Goal: Task Accomplishment & Management: Manage account settings

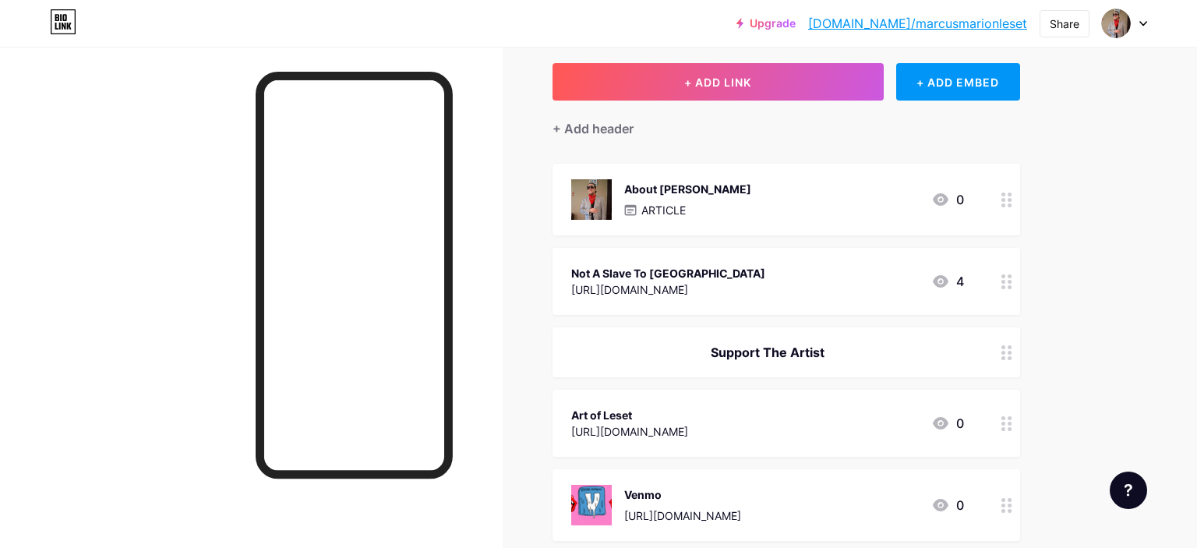
scroll to position [246, 0]
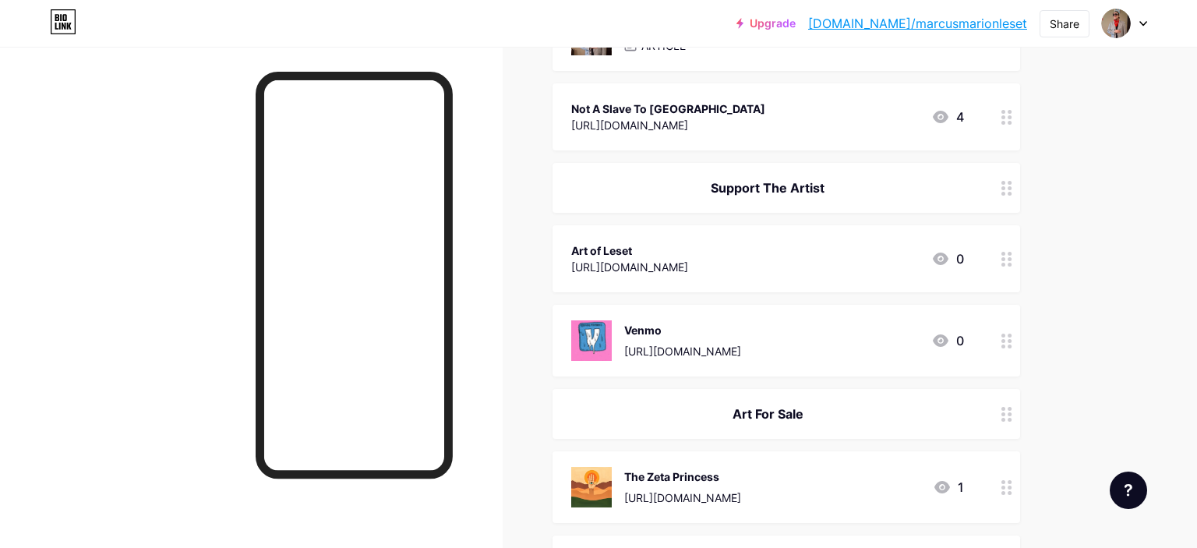
click at [1003, 255] on icon at bounding box center [1006, 259] width 11 height 15
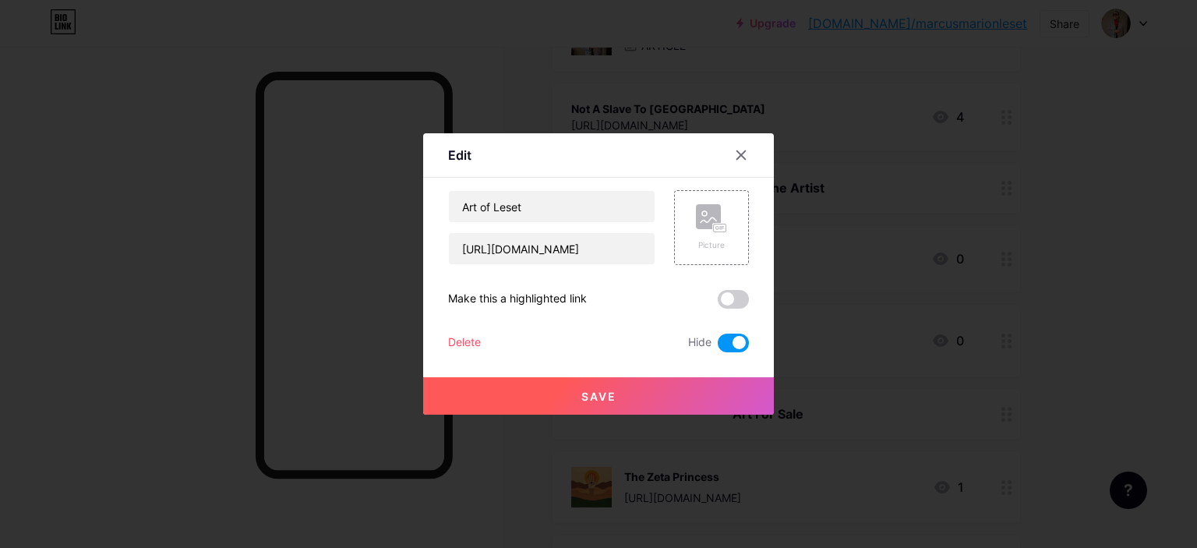
click at [721, 353] on div "Save" at bounding box center [598, 383] width 351 height 62
click at [732, 348] on span at bounding box center [733, 342] width 31 height 19
click at [718, 347] on input "checkbox" at bounding box center [718, 347] width 0 height 0
click at [693, 391] on button "Save" at bounding box center [598, 395] width 351 height 37
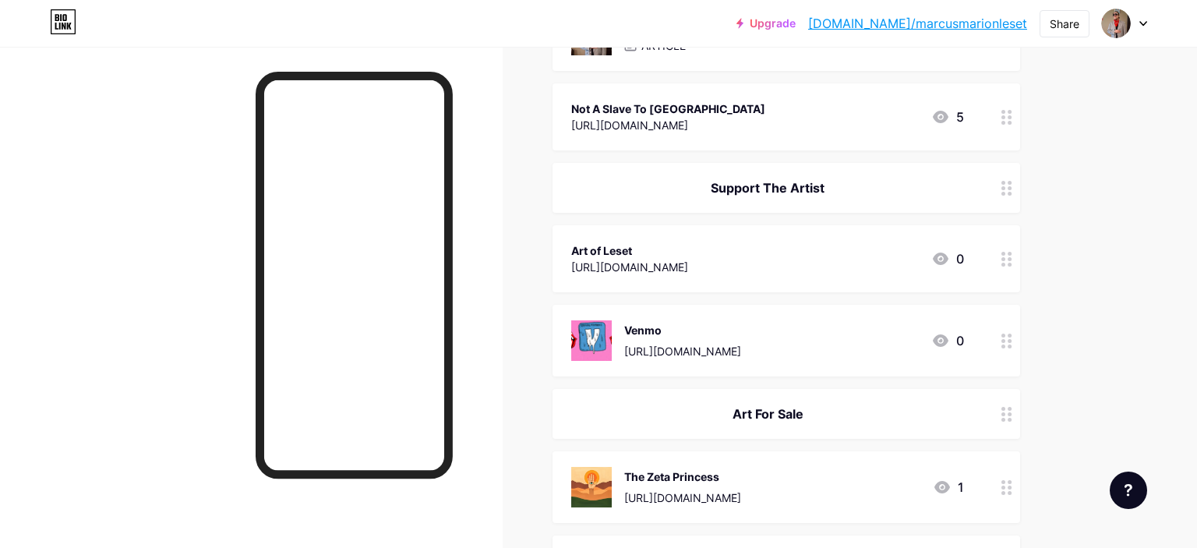
scroll to position [411, 0]
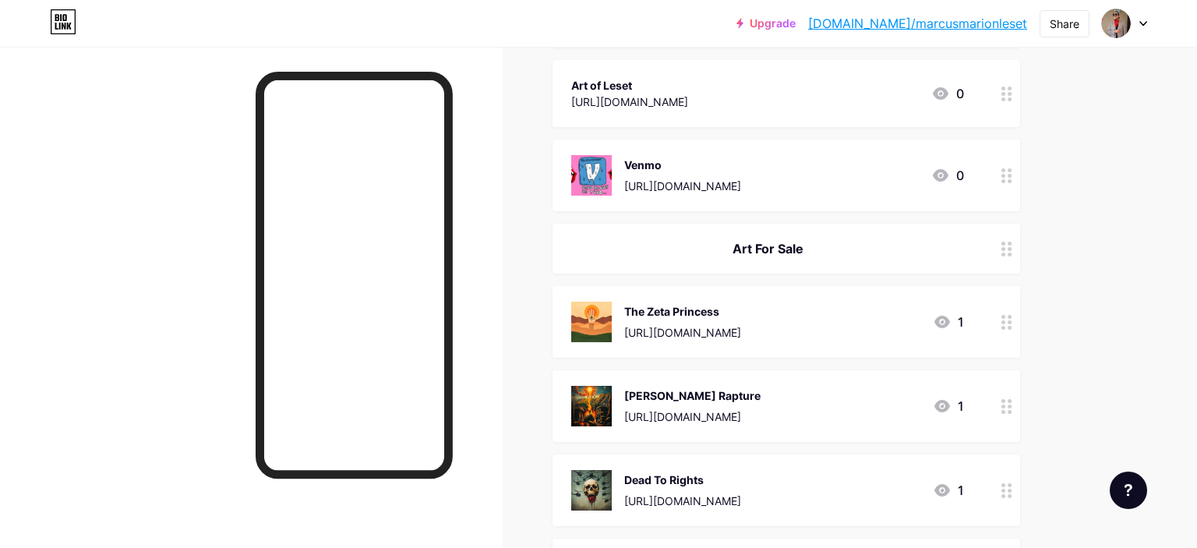
click at [937, 248] on div "Art For Sale" at bounding box center [767, 248] width 393 height 19
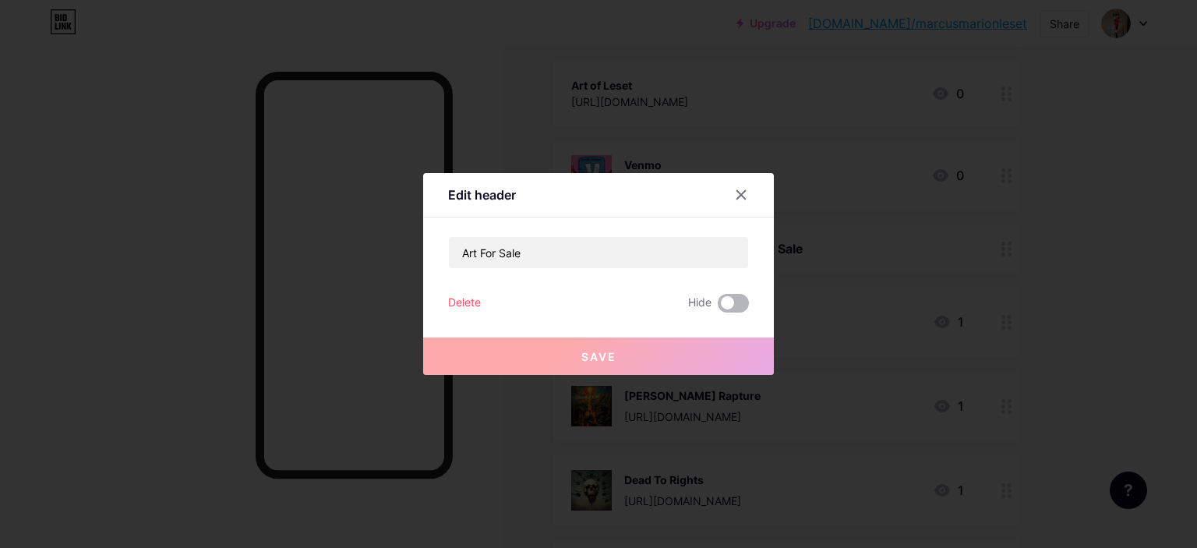
click at [728, 298] on span at bounding box center [733, 303] width 31 height 19
click at [718, 307] on input "checkbox" at bounding box center [718, 307] width 0 height 0
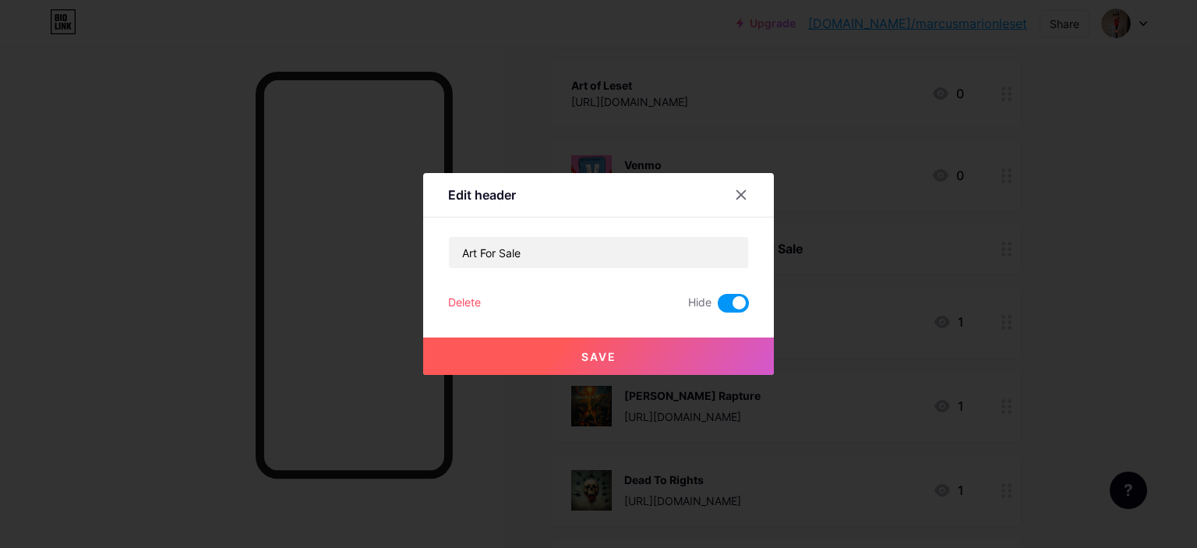
click at [712, 357] on button "Save" at bounding box center [598, 355] width 351 height 37
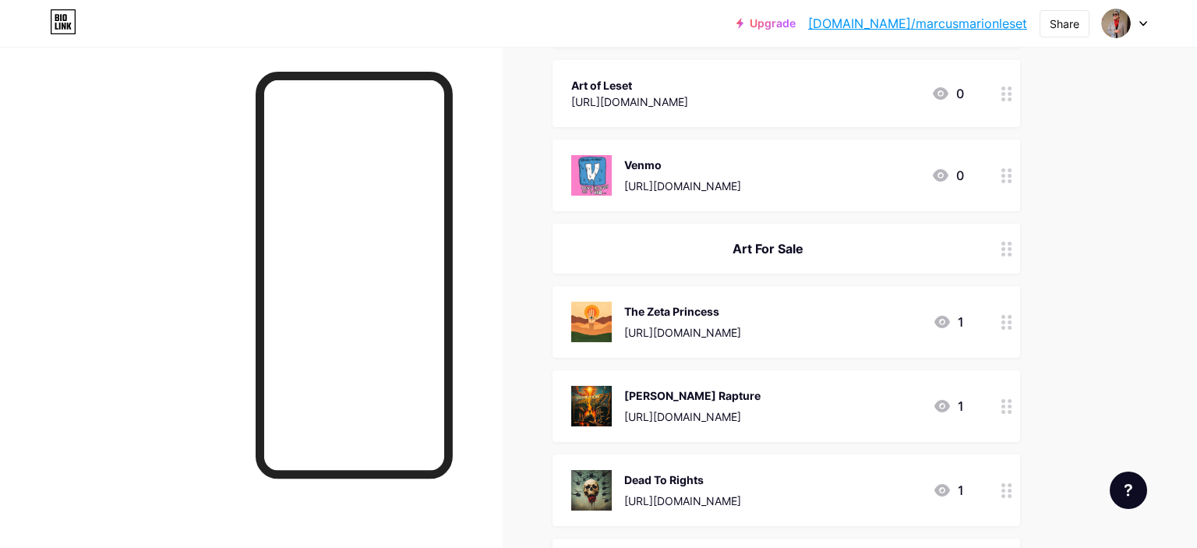
click at [741, 311] on div "The Zeta Princess" at bounding box center [682, 311] width 117 height 16
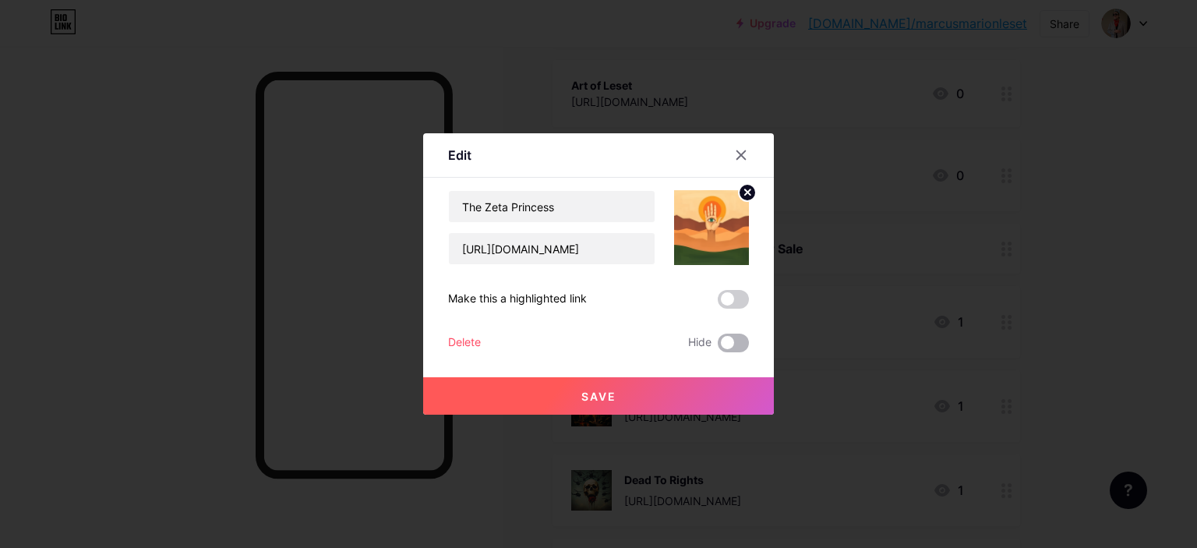
click at [733, 346] on span at bounding box center [733, 342] width 31 height 19
click at [718, 347] on input "checkbox" at bounding box center [718, 347] width 0 height 0
click at [714, 376] on div "Save" at bounding box center [598, 383] width 351 height 62
click at [714, 382] on button "Save" at bounding box center [598, 395] width 351 height 37
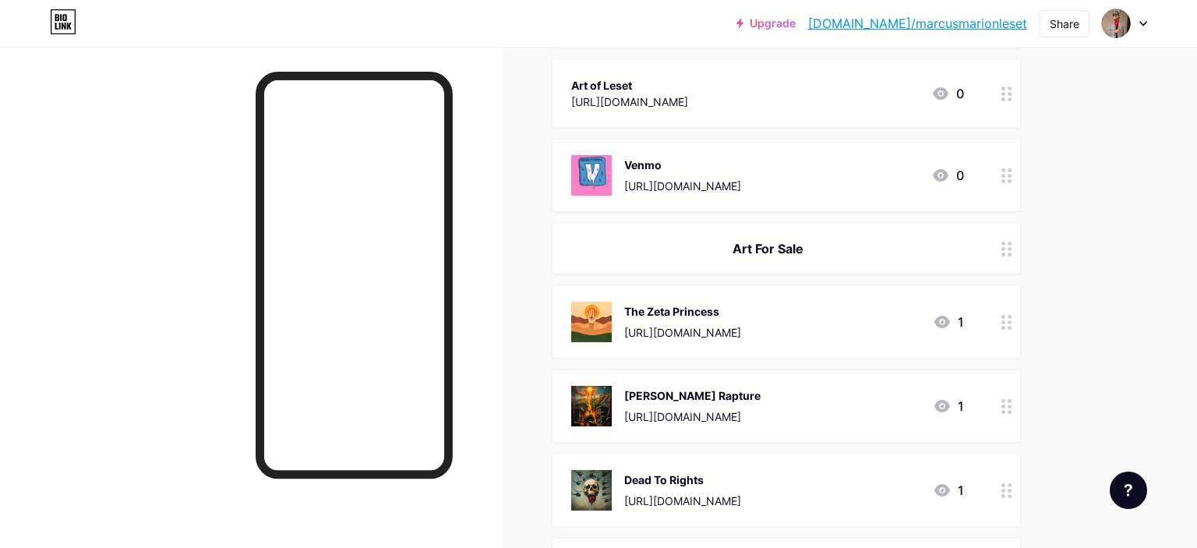
click at [855, 384] on div "[PERSON_NAME] Rapture [URL][DOMAIN_NAME] 1" at bounding box center [785, 406] width 467 height 72
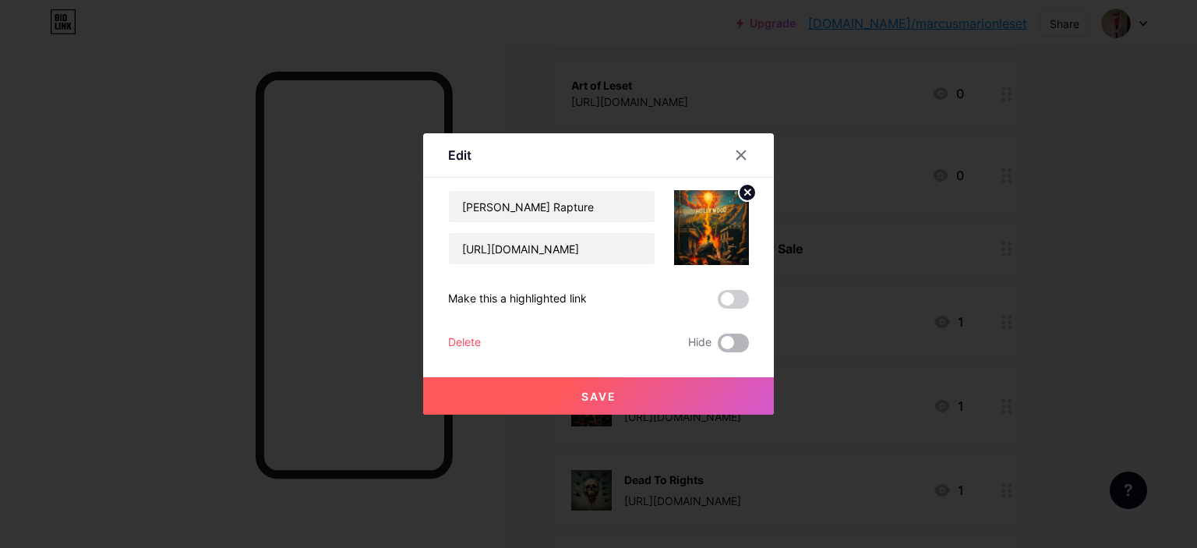
click at [732, 341] on span at bounding box center [733, 342] width 31 height 19
click at [718, 347] on input "checkbox" at bounding box center [718, 347] width 0 height 0
click at [706, 385] on button "Save" at bounding box center [598, 395] width 351 height 37
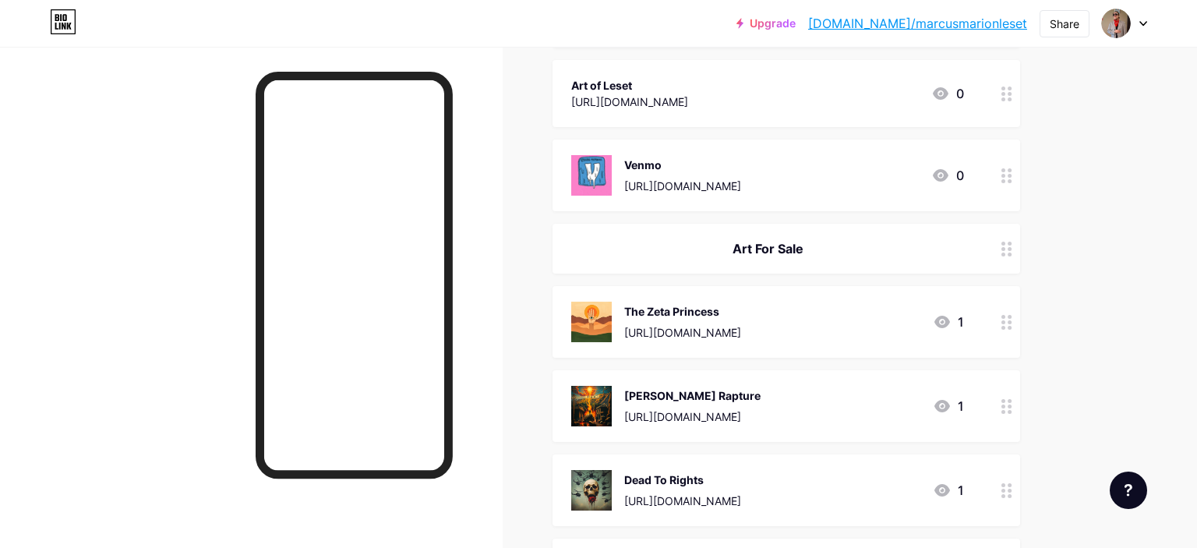
scroll to position [576, 0]
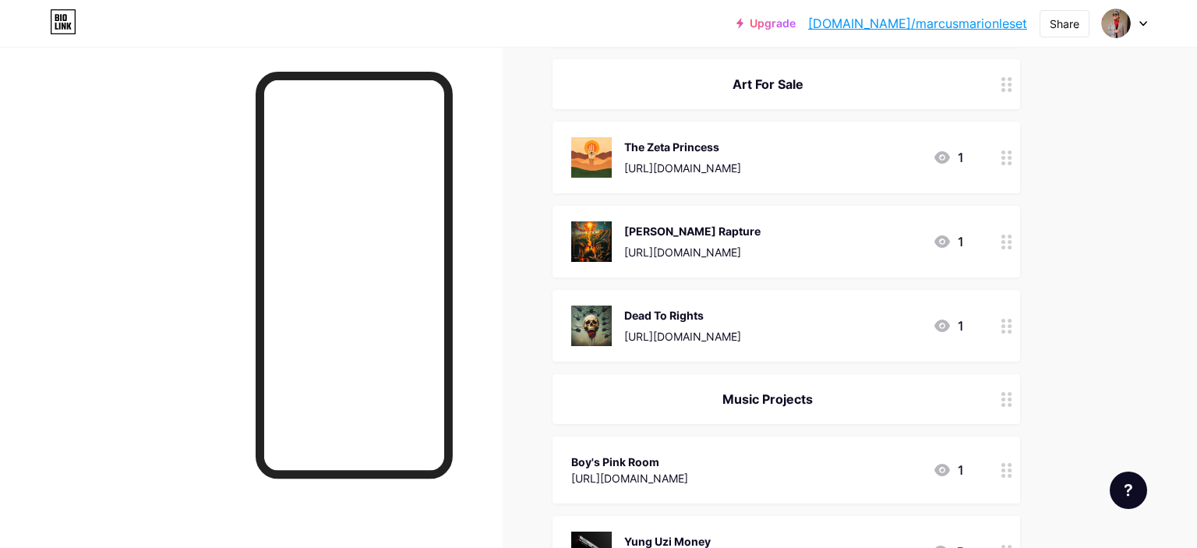
click at [870, 300] on div "Dead To Rights [URL][DOMAIN_NAME] 1" at bounding box center [785, 326] width 467 height 72
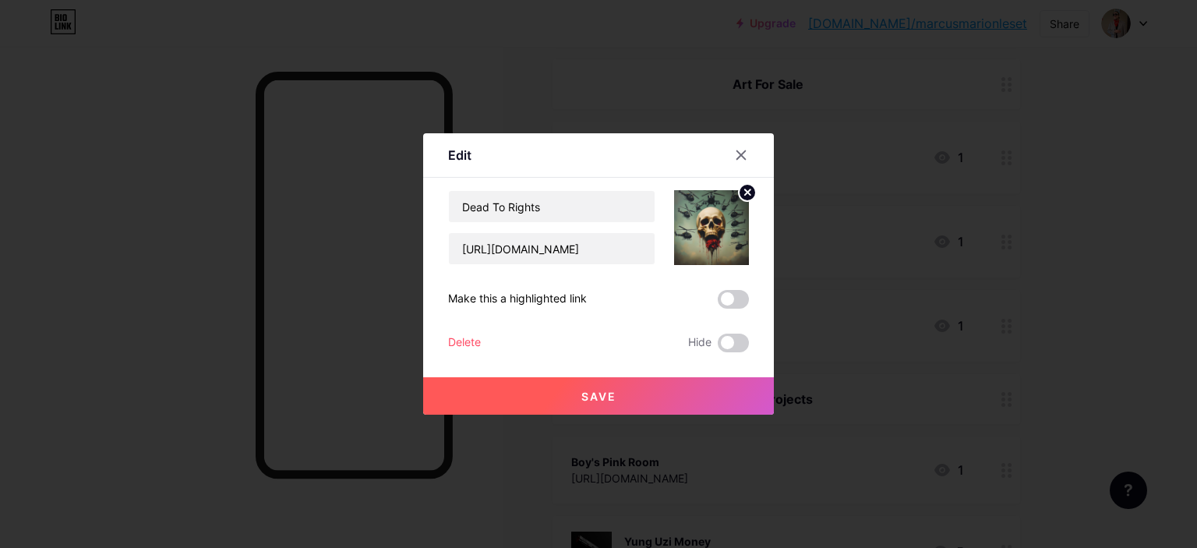
click at [753, 347] on div "Edit Content YouTube Play YouTube video without leaving your page. ADD Vimeo Pl…" at bounding box center [598, 273] width 351 height 281
click at [746, 351] on label at bounding box center [733, 342] width 31 height 19
click at [718, 347] on input "checkbox" at bounding box center [718, 347] width 0 height 0
click at [721, 397] on button "Save" at bounding box center [598, 395] width 351 height 37
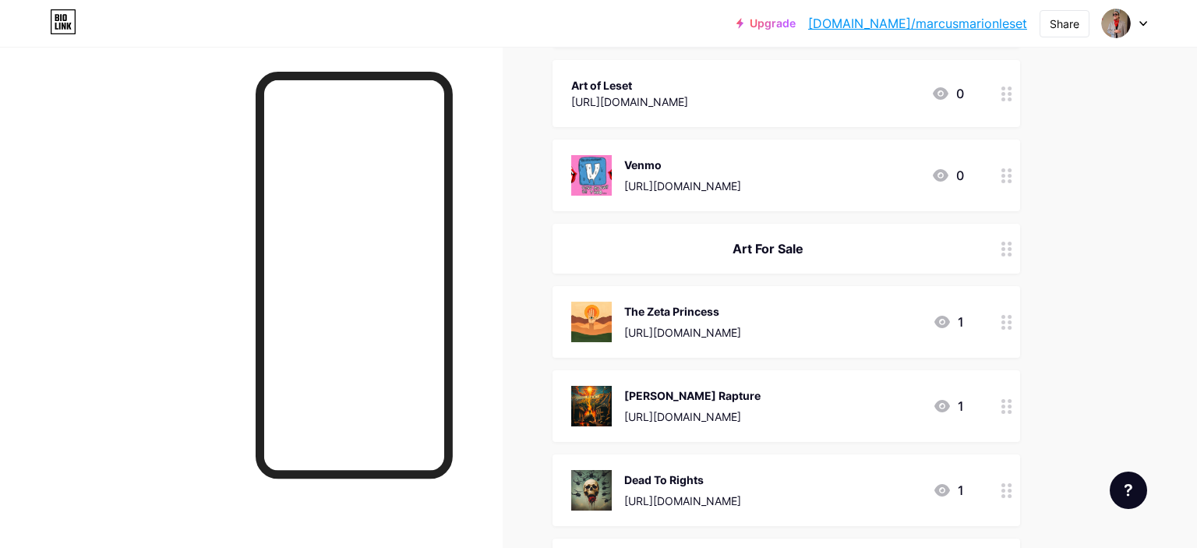
scroll to position [246, 0]
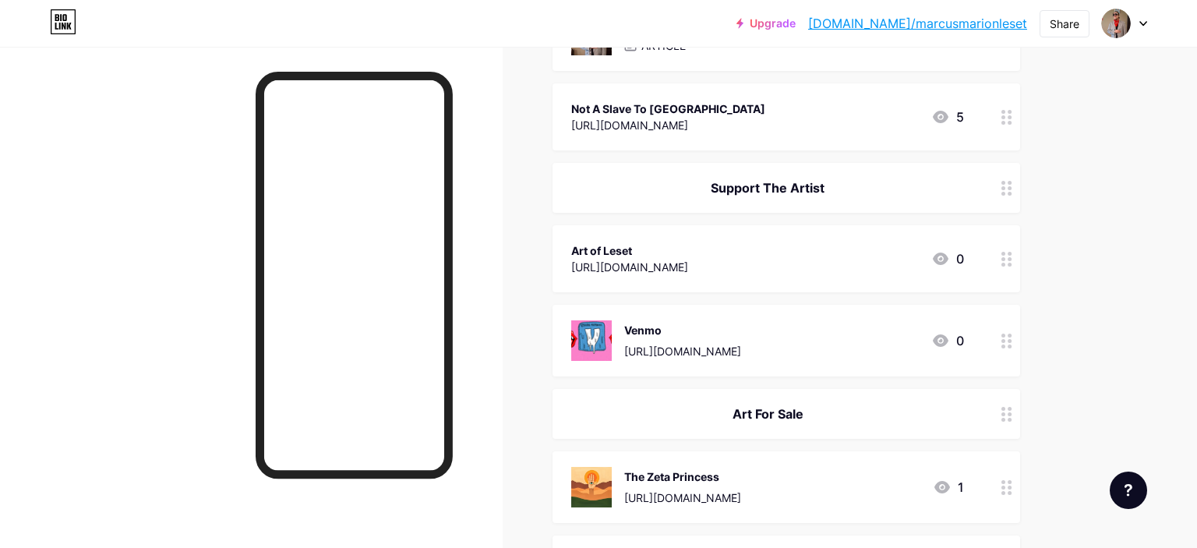
click at [817, 269] on div "Art of Leset [URL][DOMAIN_NAME] 0" at bounding box center [767, 259] width 393 height 36
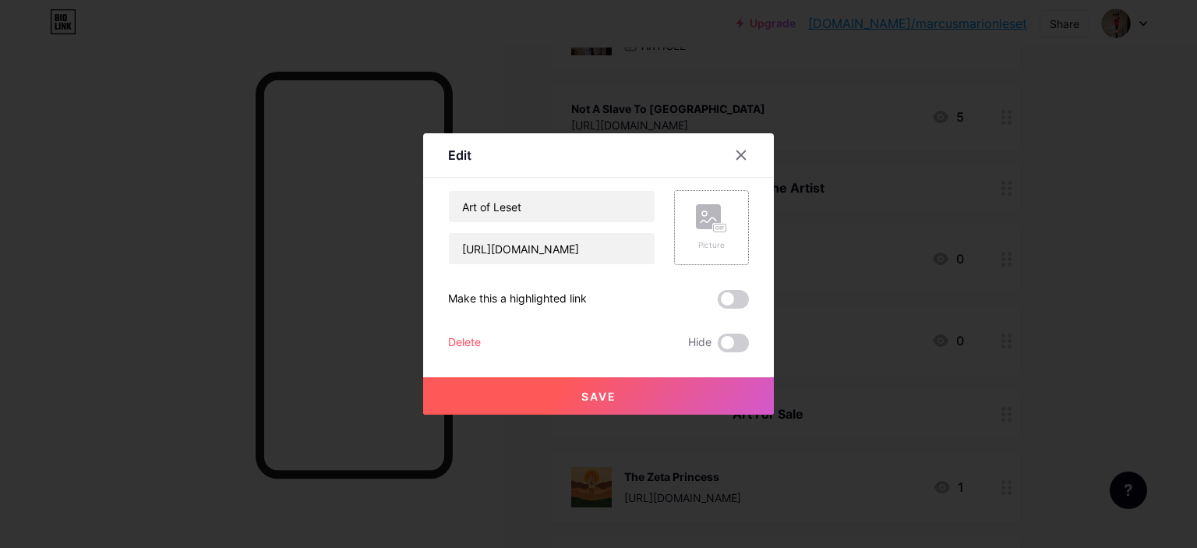
click at [728, 229] on div "Picture" at bounding box center [711, 227] width 75 height 75
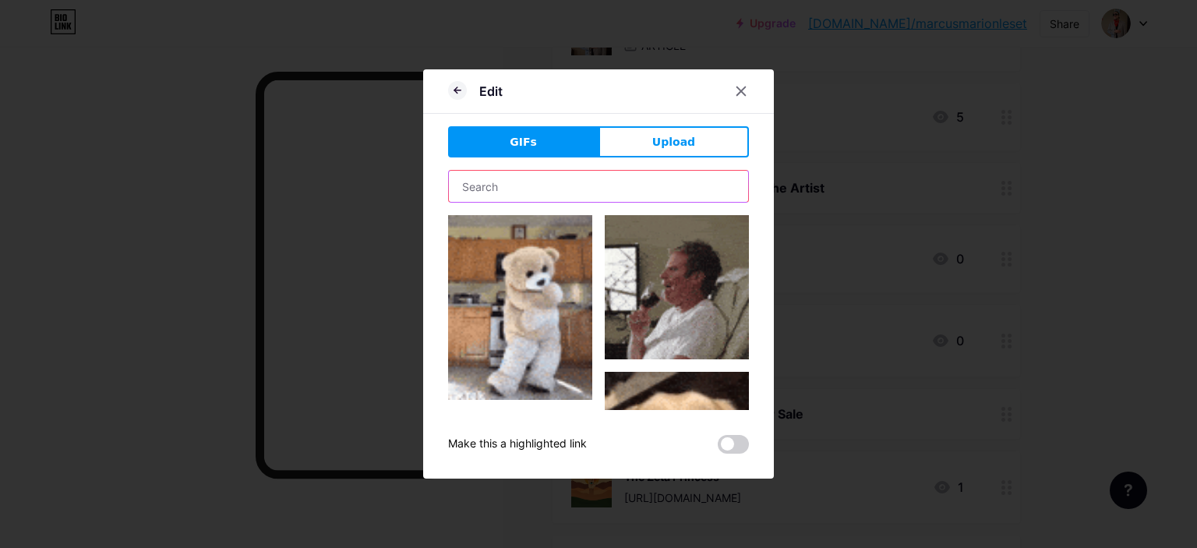
click at [644, 189] on input "text" at bounding box center [598, 186] width 299 height 31
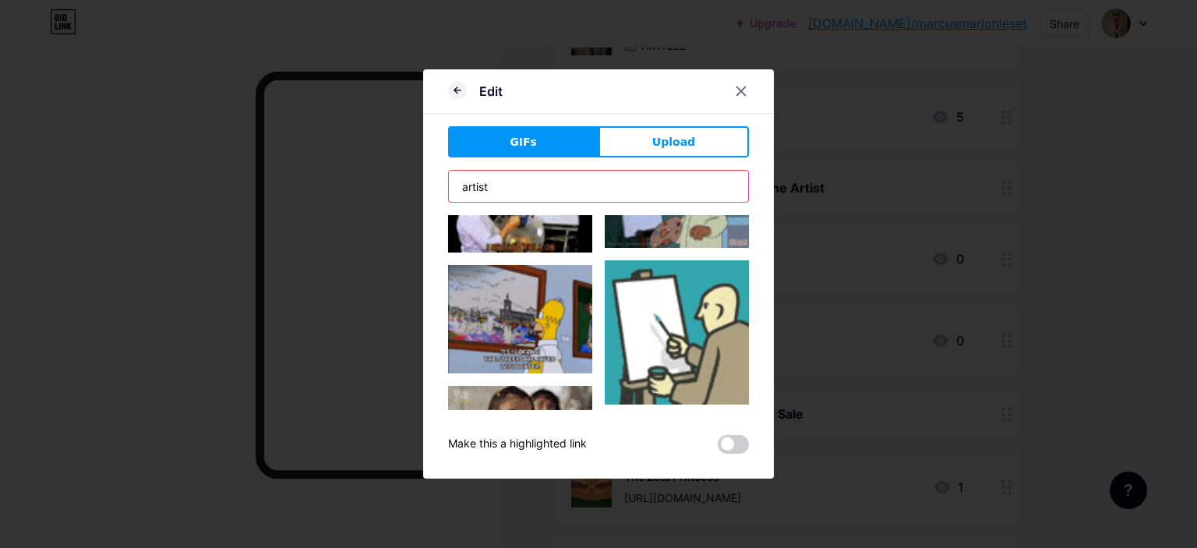
scroll to position [101, 0]
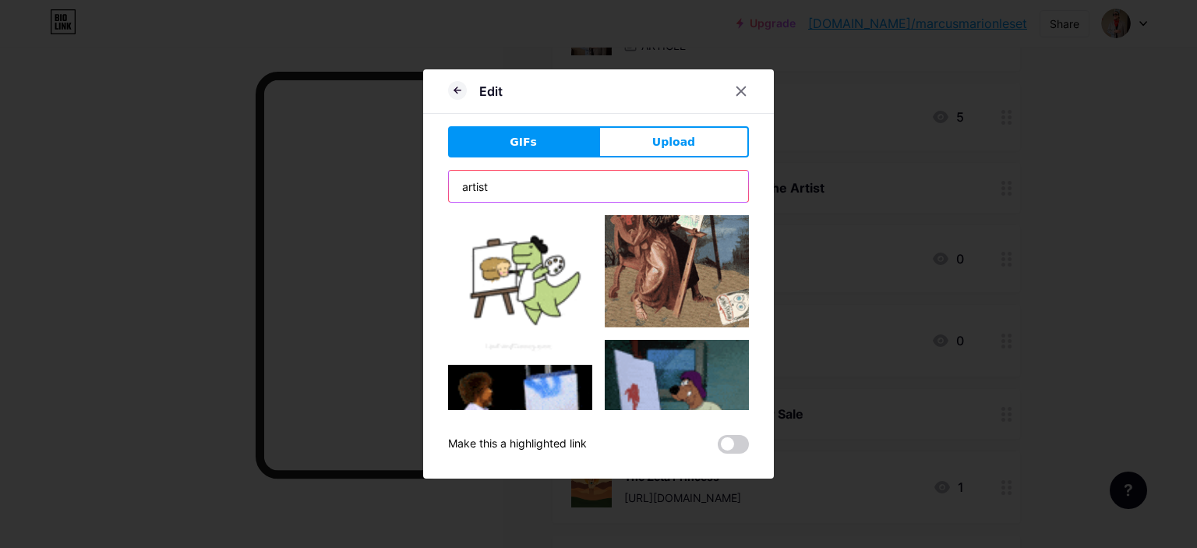
type input "artist"
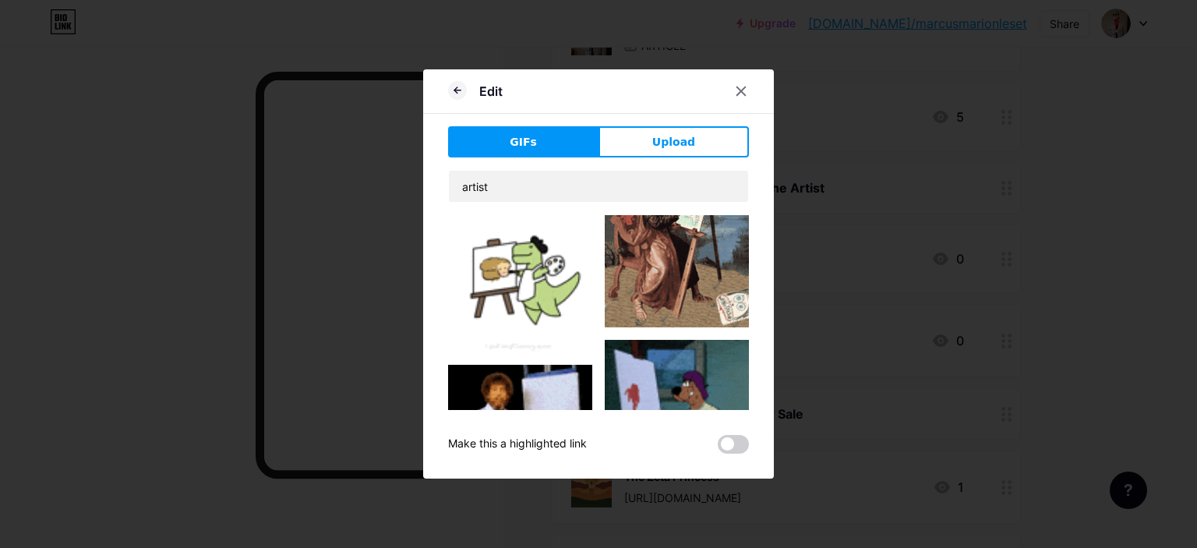
click at [704, 372] on img at bounding box center [677, 395] width 144 height 110
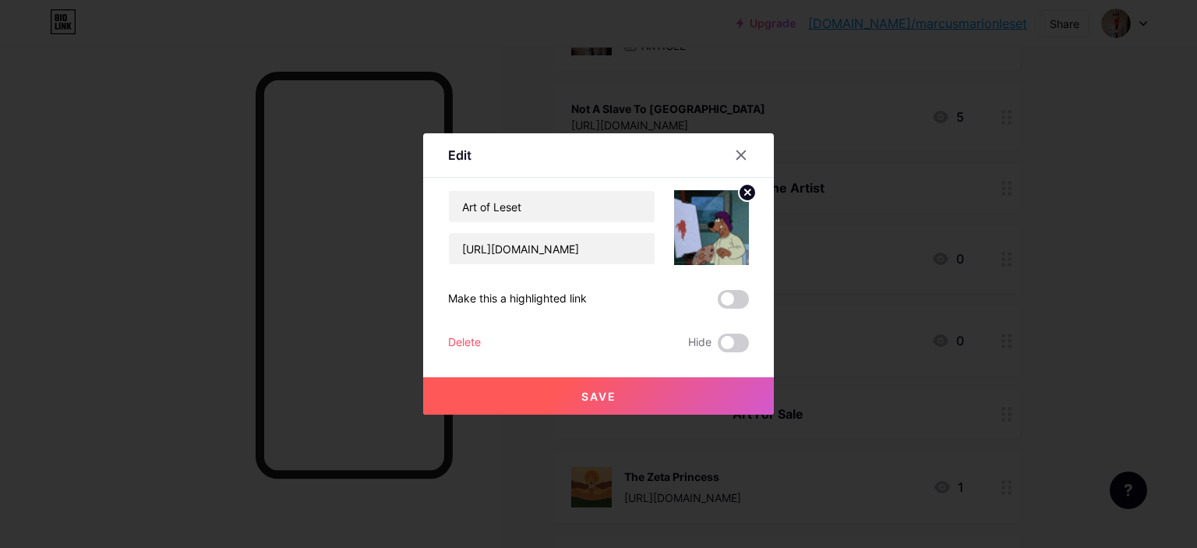
click at [647, 408] on button "Save" at bounding box center [598, 395] width 351 height 37
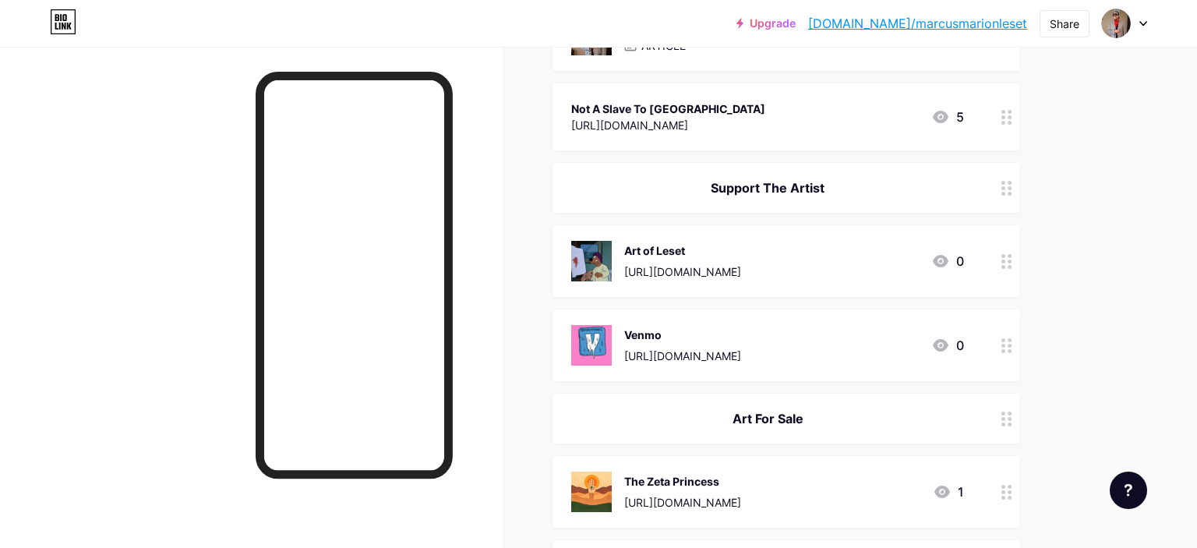
scroll to position [411, 0]
